Goal: Transaction & Acquisition: Subscribe to service/newsletter

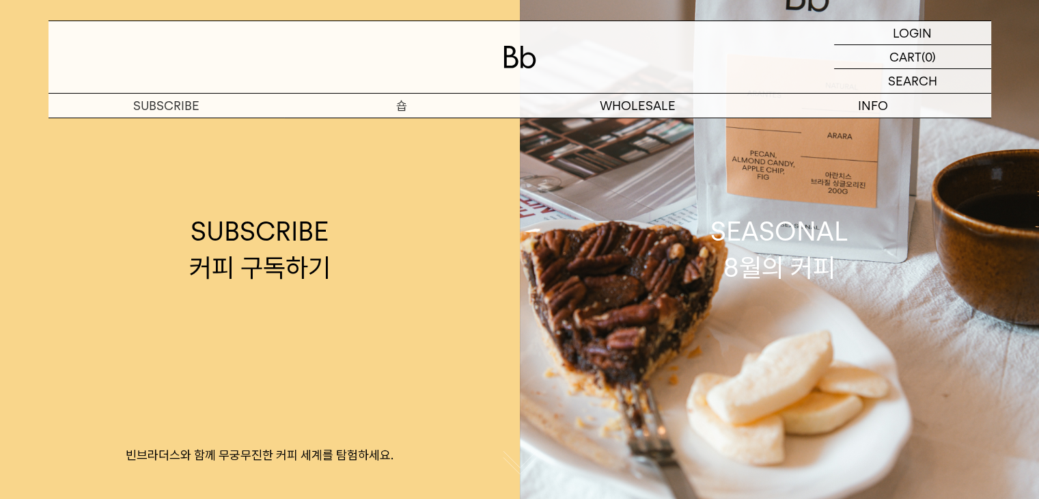
click at [413, 99] on p "숍" at bounding box center [402, 106] width 236 height 24
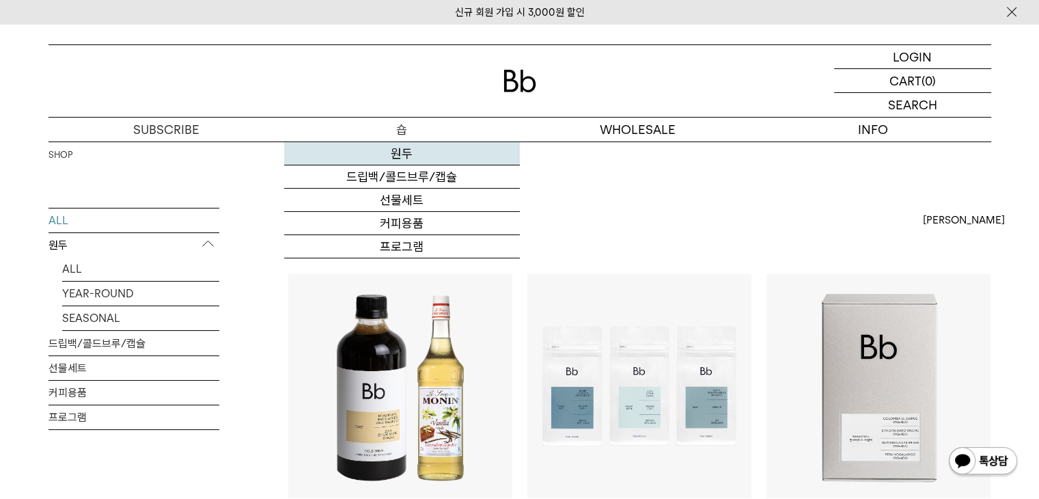
click at [403, 150] on link "원두" at bounding box center [402, 153] width 236 height 23
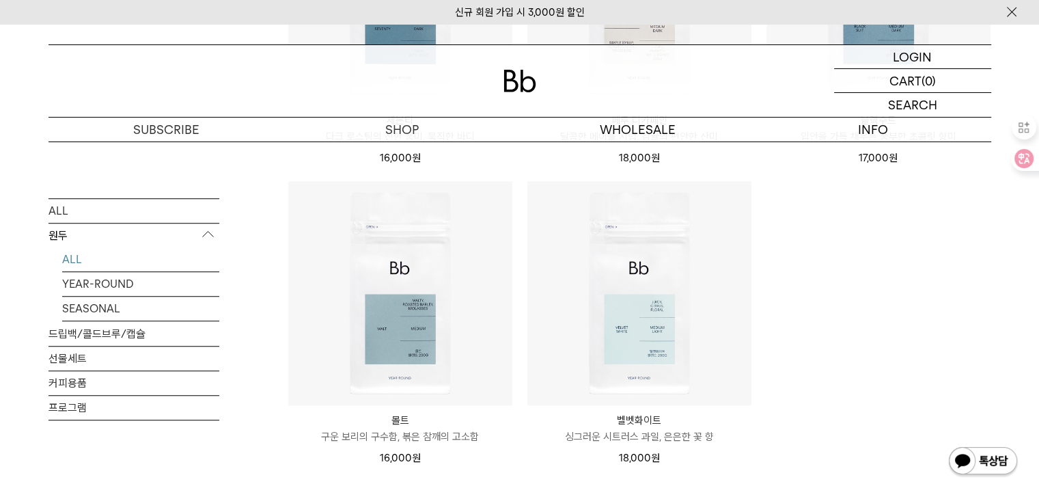
scroll to position [956, 0]
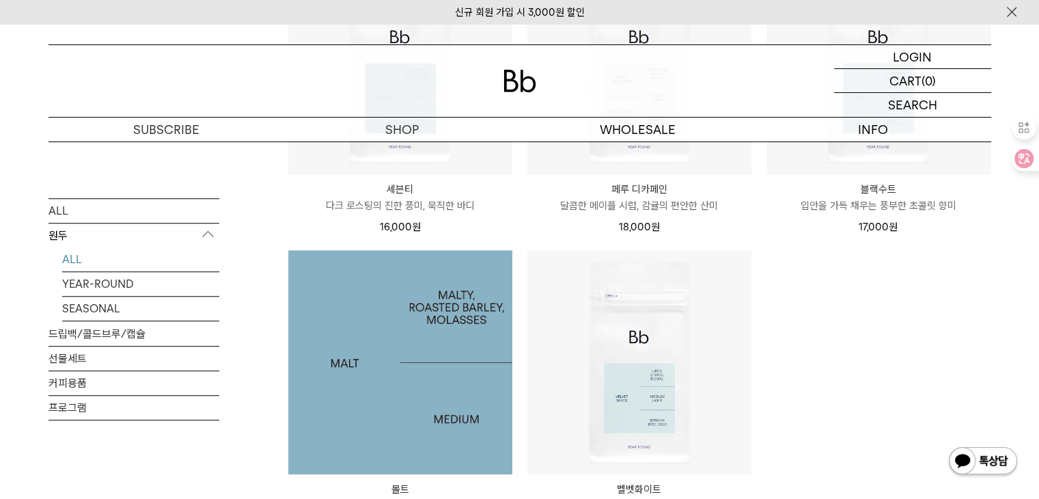
click at [395, 317] on img at bounding box center [400, 362] width 224 height 224
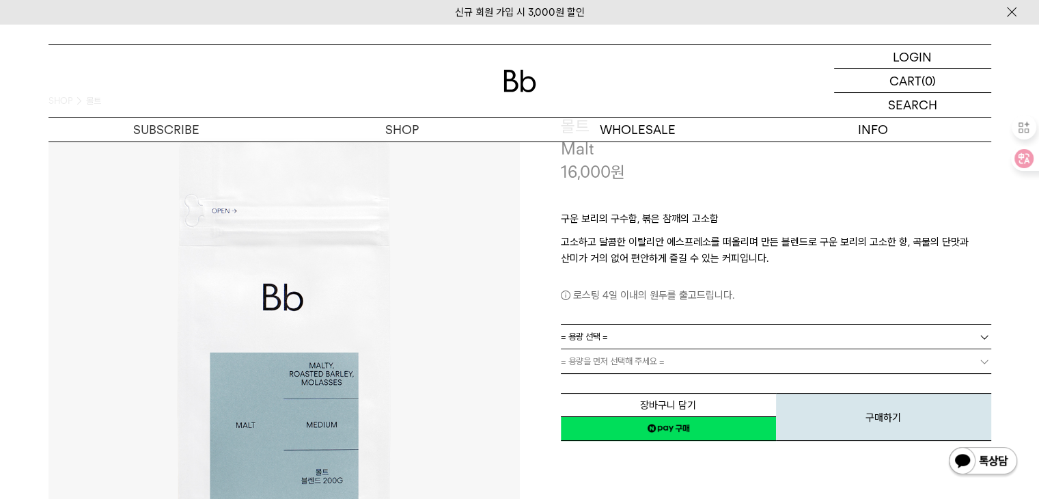
scroll to position [137, 0]
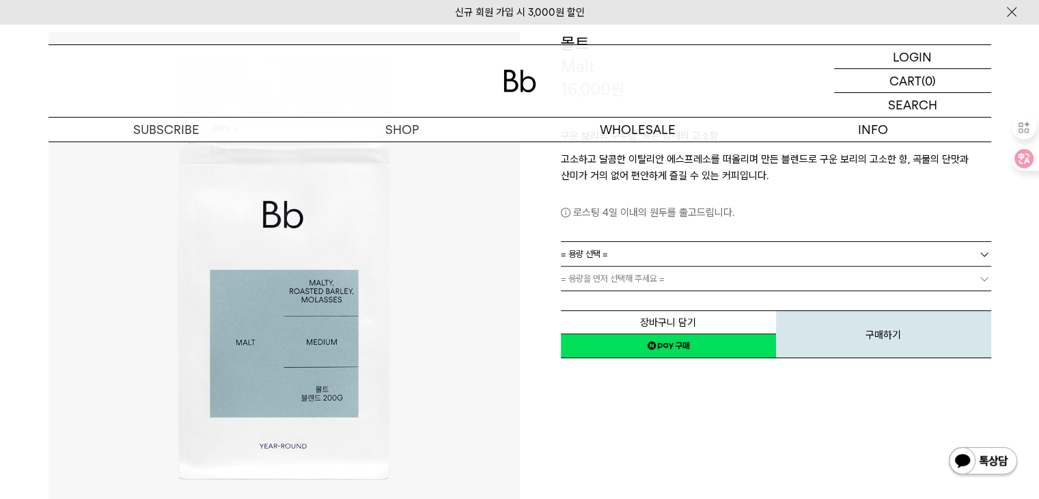
click at [589, 256] on span "= 용량 선택 =" at bounding box center [584, 254] width 47 height 24
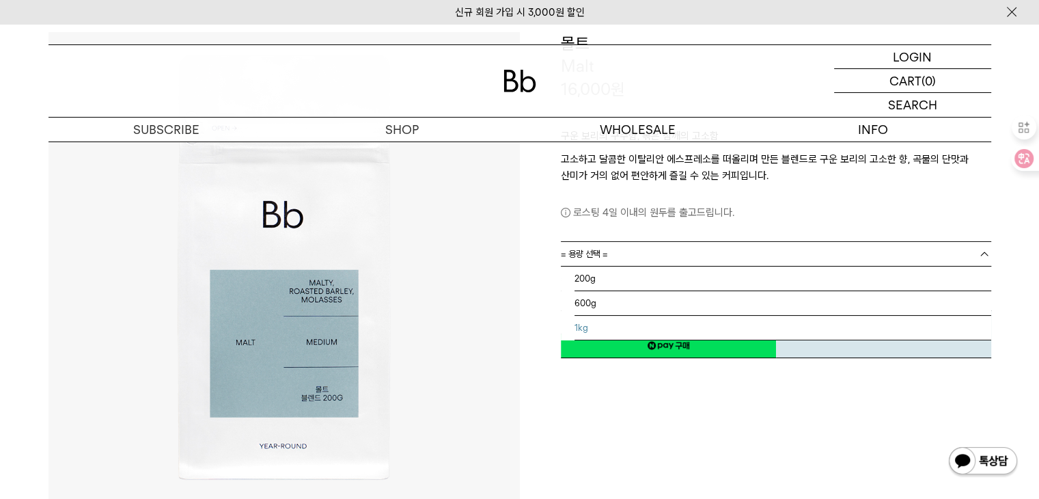
click at [585, 320] on li "1kg" at bounding box center [782, 328] width 417 height 25
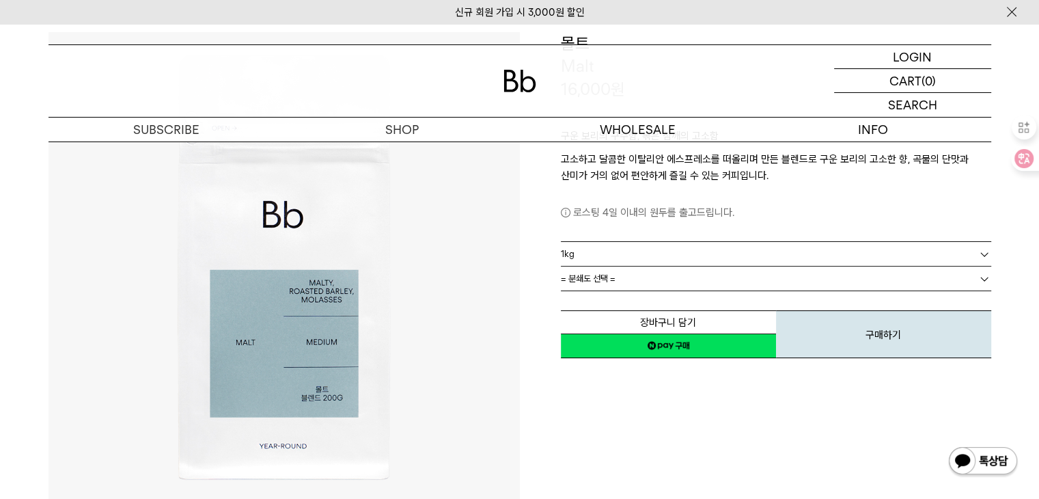
click at [594, 269] on span "= 분쇄도 선택 =" at bounding box center [588, 278] width 55 height 24
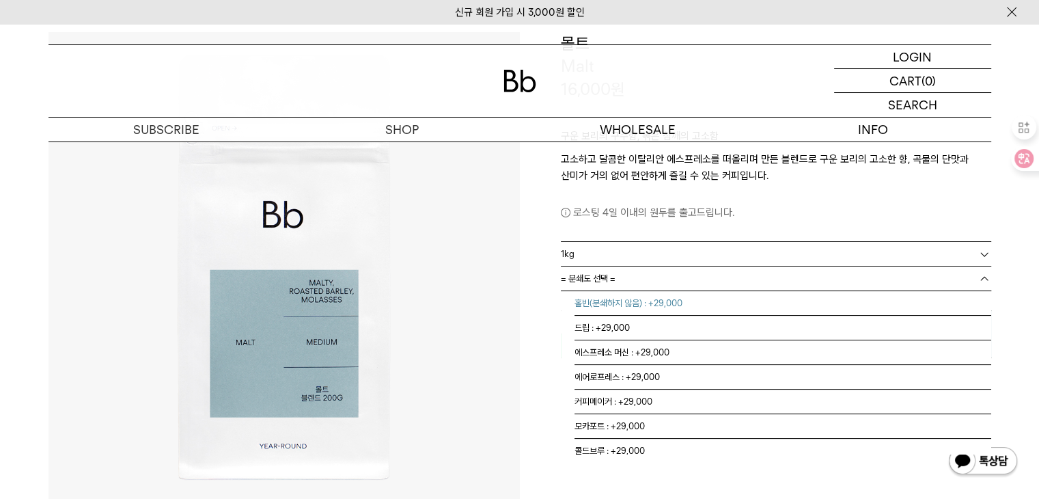
click at [598, 301] on li "홀빈(분쇄하지 않음) : +29,000" at bounding box center [782, 303] width 417 height 25
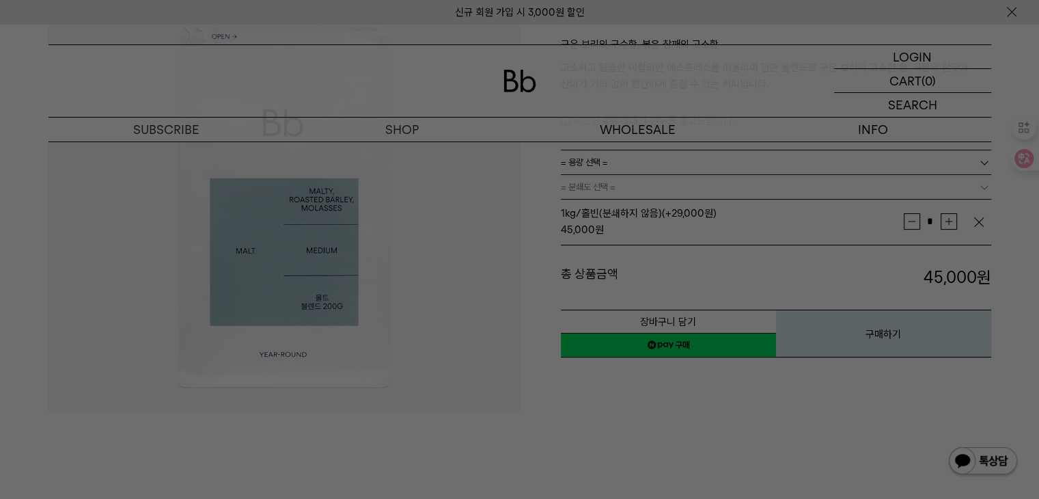
scroll to position [205, 0]
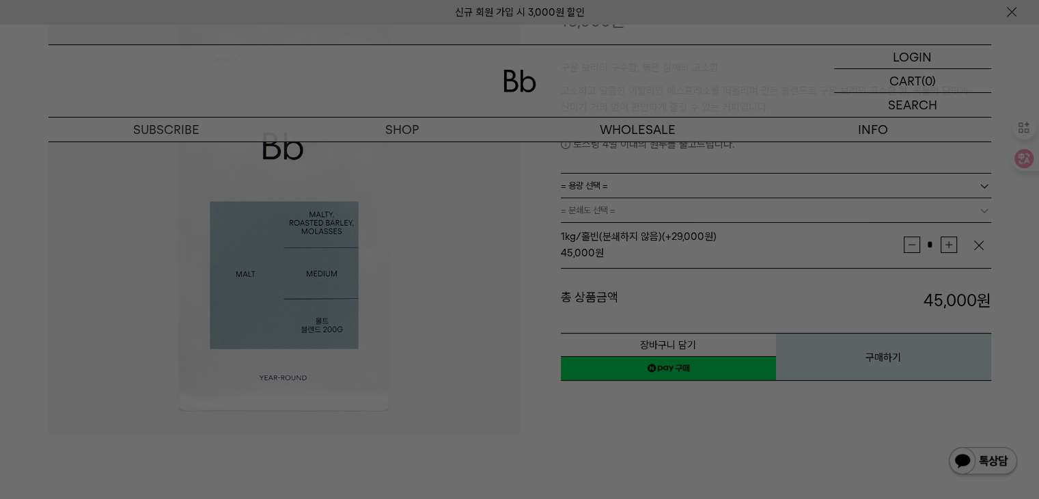
click at [552, 388] on div at bounding box center [519, 249] width 1039 height 499
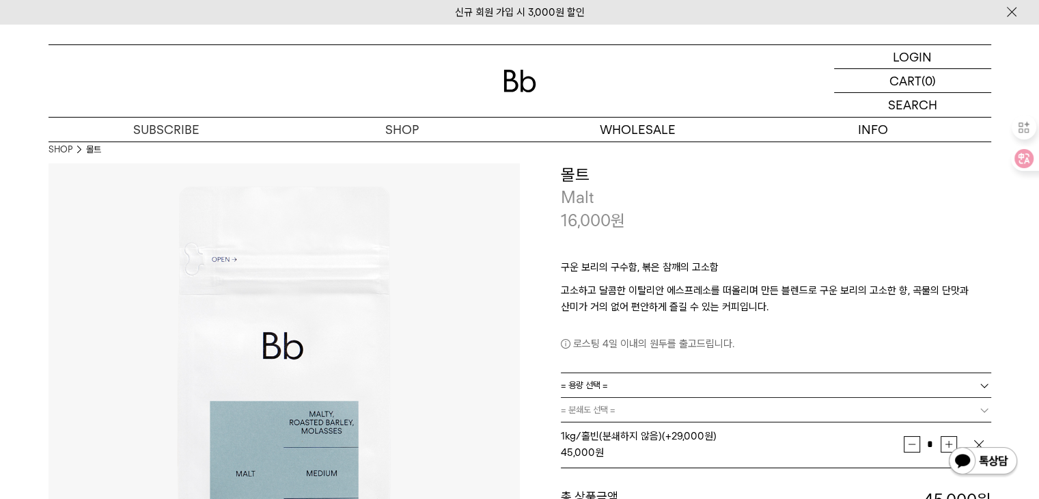
scroll to position [0, 0]
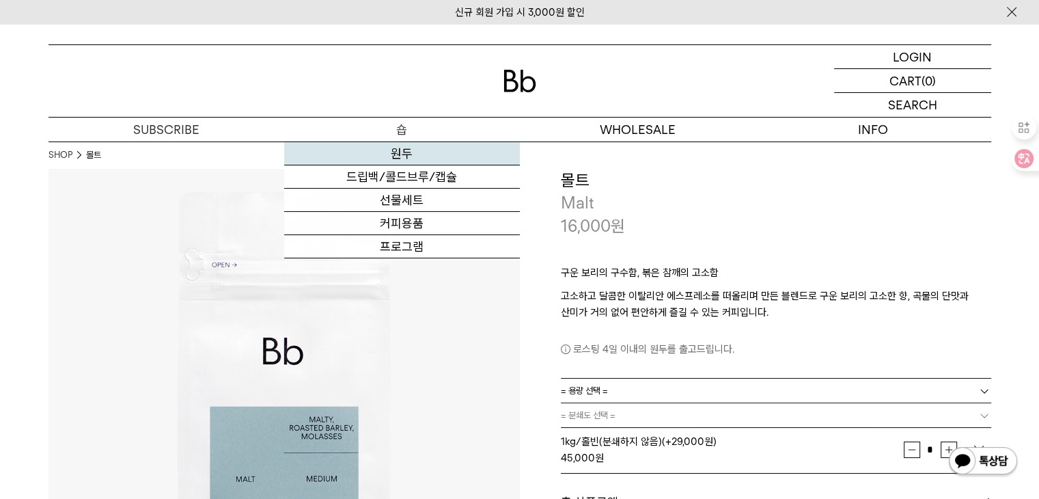
click at [399, 154] on link "원두" at bounding box center [402, 153] width 236 height 23
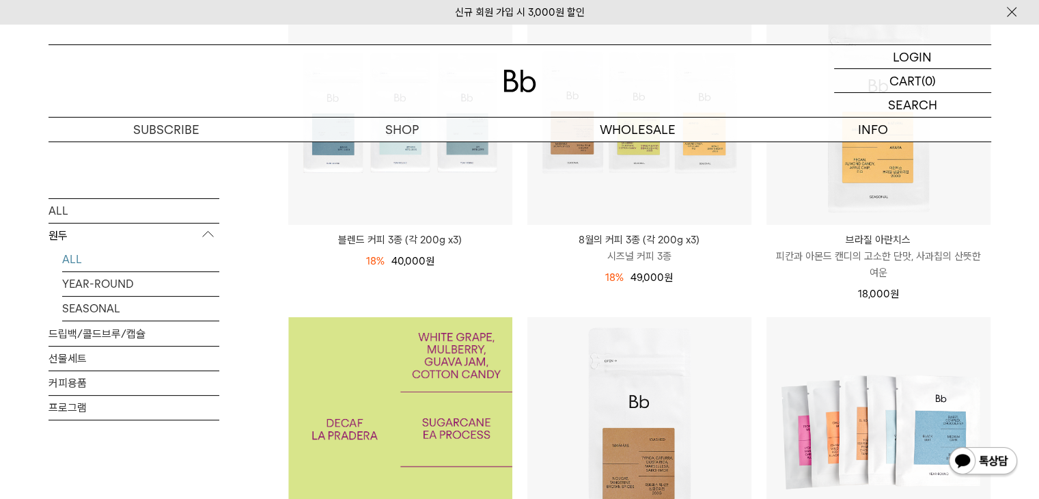
scroll to position [273, 0]
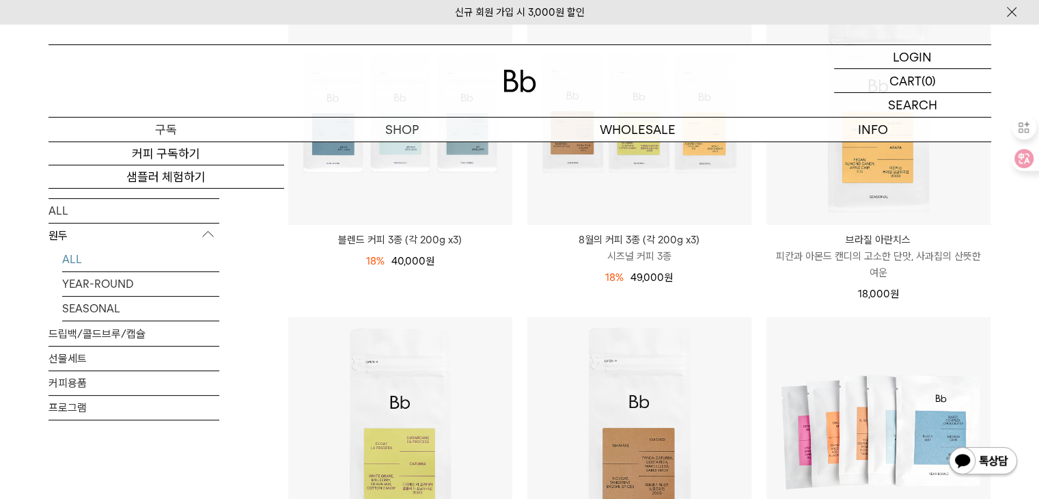
click at [180, 135] on p "구독" at bounding box center [166, 129] width 236 height 24
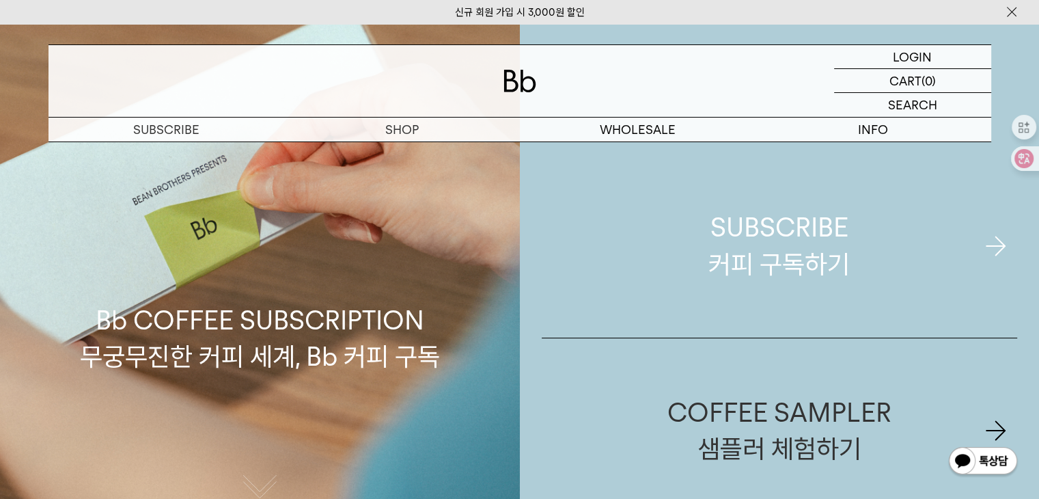
click at [755, 250] on div "SUBSCRIBE 커피 구독하기" at bounding box center [778, 245] width 141 height 72
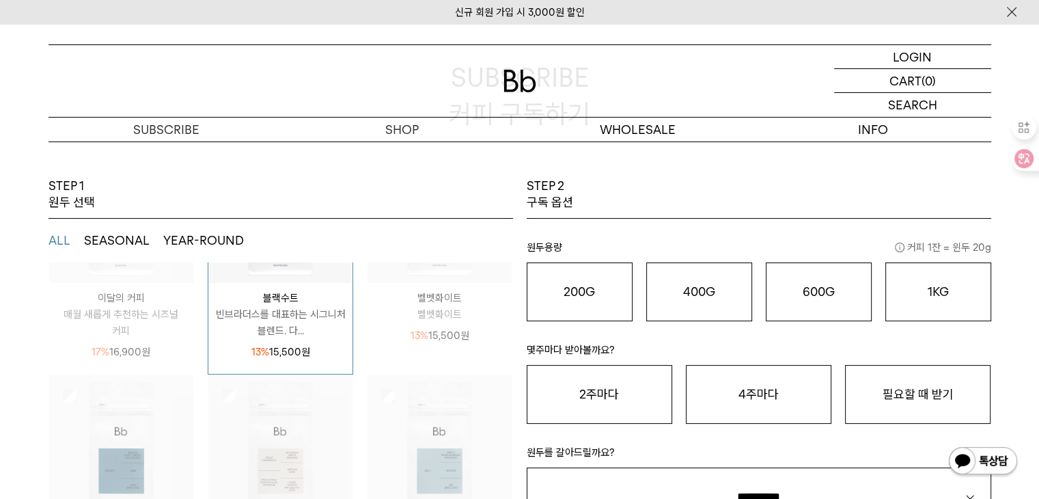
scroll to position [137, 0]
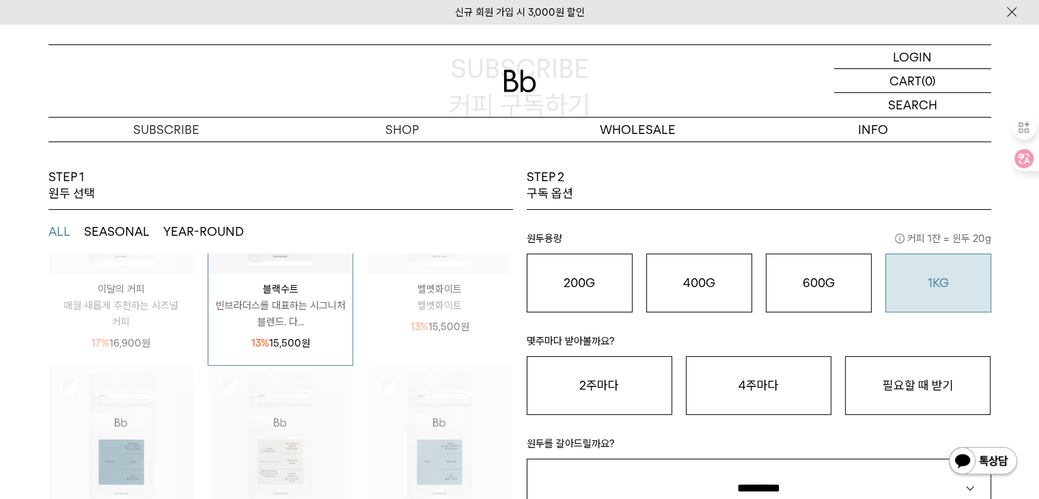
click at [956, 271] on button "1KG 49,900 원" at bounding box center [938, 282] width 106 height 59
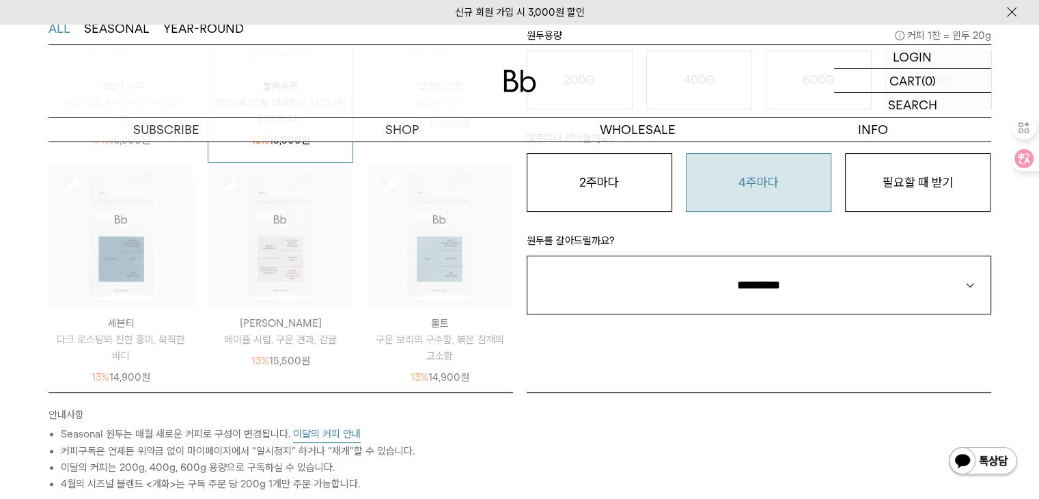
scroll to position [342, 0]
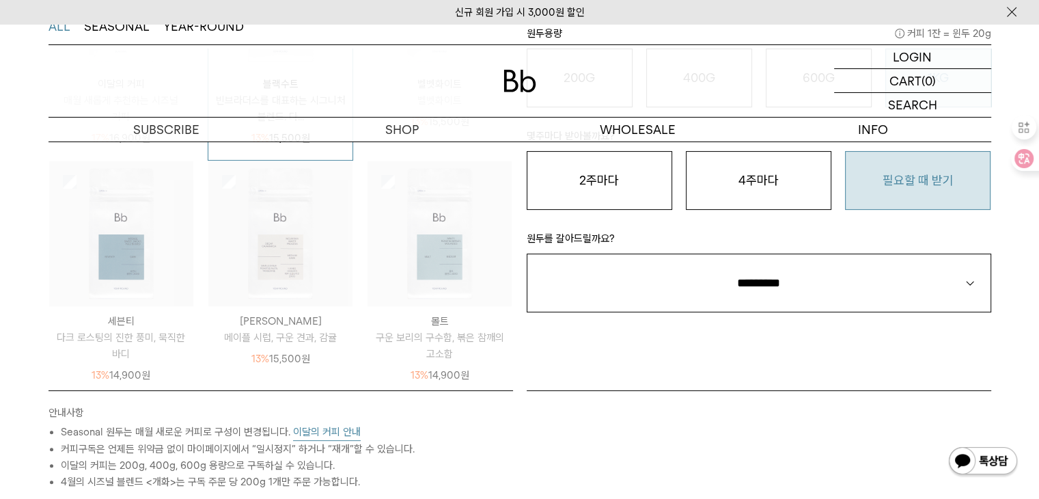
click at [939, 180] on button "필요할 때 받기" at bounding box center [917, 180] width 145 height 59
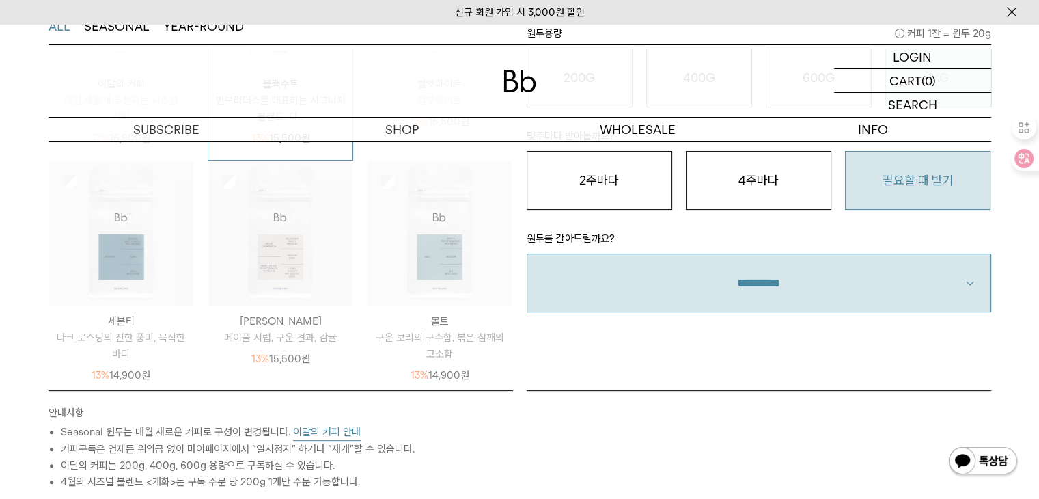
click at [848, 253] on select "**********" at bounding box center [759, 282] width 464 height 59
select select "**"
click at [527, 253] on select "**********" at bounding box center [759, 282] width 464 height 59
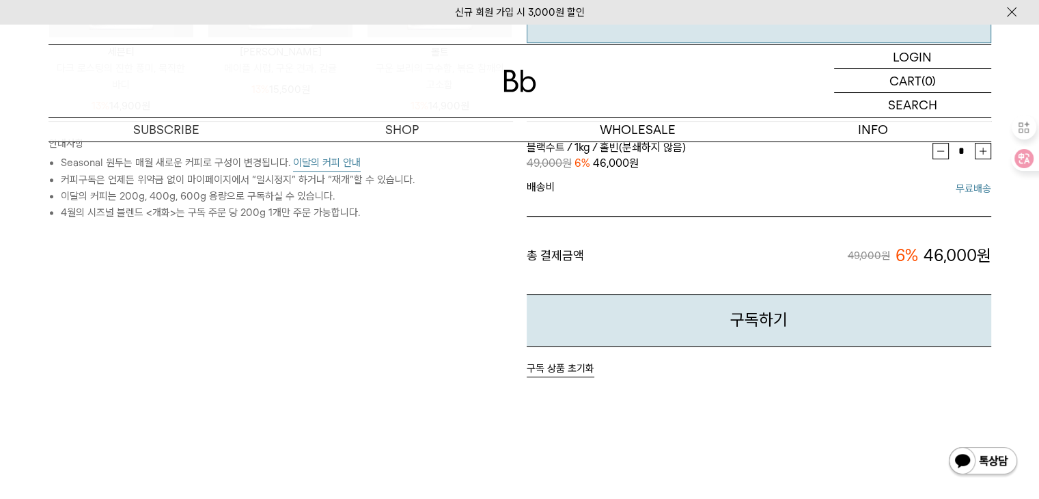
scroll to position [615, 0]
